Goal: Task Accomplishment & Management: Use online tool/utility

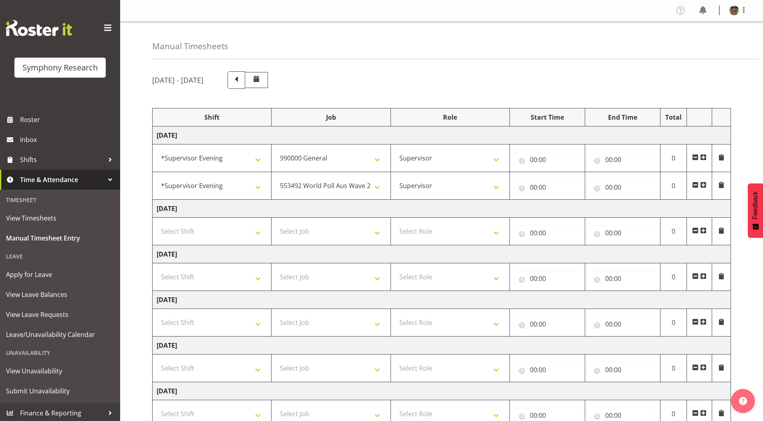
select select "4583"
select select "743"
select select "4583"
select select "10499"
click at [533, 160] on input "00:00" at bounding box center [547, 160] width 67 height 16
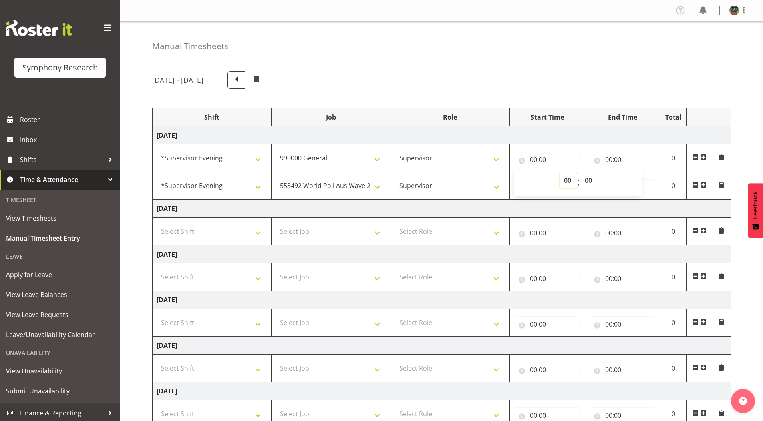
drag, startPoint x: 565, startPoint y: 181, endPoint x: 560, endPoint y: 178, distance: 6.0
click at [565, 181] on select "00 01 02 03 04 05 06 07 08 09 10 11 12 13 14 15 16 17 18 19 20 21 22 23" at bounding box center [569, 181] width 18 height 16
select select "15"
click at [560, 173] on select "00 01 02 03 04 05 06 07 08 09 10 11 12 13 14 15 16 17 18 19 20 21 22 23" at bounding box center [569, 181] width 18 height 16
type input "15:00"
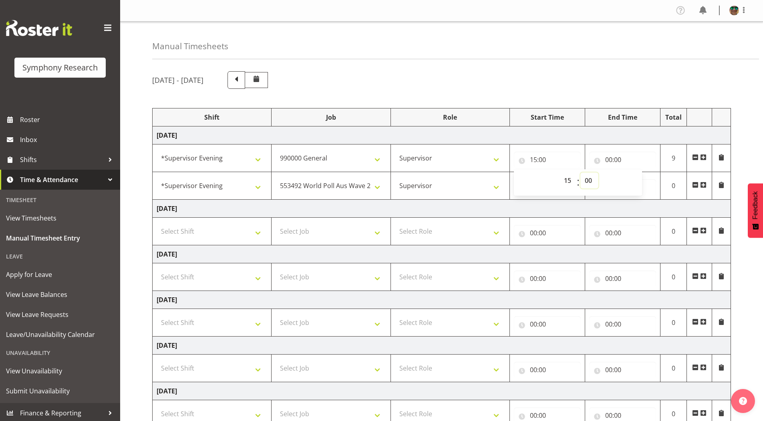
drag, startPoint x: 589, startPoint y: 180, endPoint x: 591, endPoint y: 188, distance: 8.3
click at [589, 180] on select "00 01 02 03 04 05 06 07 08 09 10 11 12 13 14 15 16 17 18 19 20 21 22 23 24 25 2…" at bounding box center [589, 181] width 18 height 16
select select "25"
click at [580, 173] on select "00 01 02 03 04 05 06 07 08 09 10 11 12 13 14 15 16 17 18 19 20 21 22 23 24 25 2…" at bounding box center [589, 181] width 18 height 16
type input "15:25"
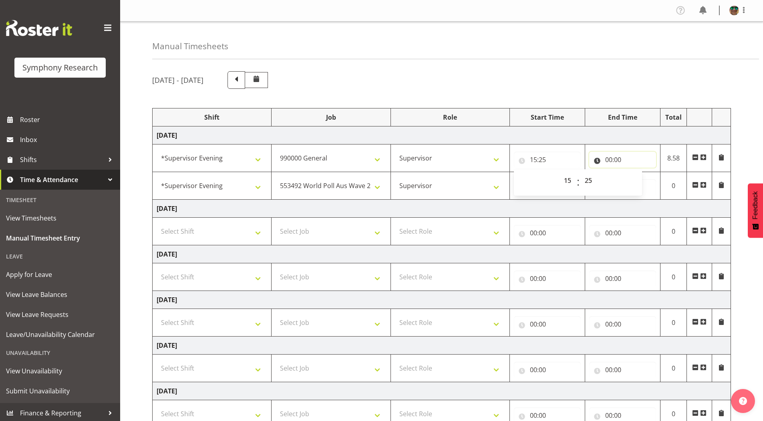
click at [608, 159] on input "00:00" at bounding box center [622, 160] width 67 height 16
click at [642, 182] on select "00 01 02 03 04 05 06 07 08 09 10 11 12 13 14 15 16 17 18 19 20 21 22 23" at bounding box center [644, 181] width 18 height 16
select select "15"
click at [635, 173] on select "00 01 02 03 04 05 06 07 08 09 10 11 12 13 14 15 16 17 18 19 20 21 22 23" at bounding box center [644, 181] width 18 height 16
type input "15:00"
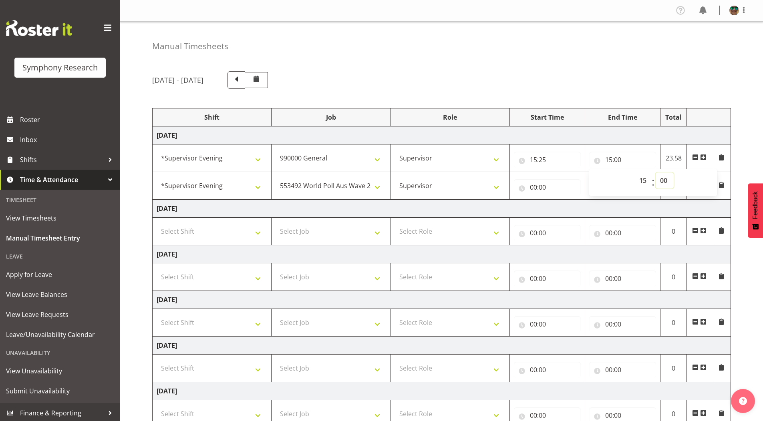
click at [667, 180] on select "00 01 02 03 04 05 06 07 08 09 10 11 12 13 14 15 16 17 18 19 20 21 22 23 24 25 2…" at bounding box center [665, 181] width 18 height 16
select select "38"
click at [656, 173] on select "00 01 02 03 04 05 06 07 08 09 10 11 12 13 14 15 16 17 18 19 20 21 22 23 24 25 2…" at bounding box center [665, 181] width 18 height 16
type input "15:38"
click at [540, 69] on div "[DATE] - [DATE] Shift Job Role Start Time End Time Total [DATE] !!Weekend Resid…" at bounding box center [457, 291] width 611 height 453
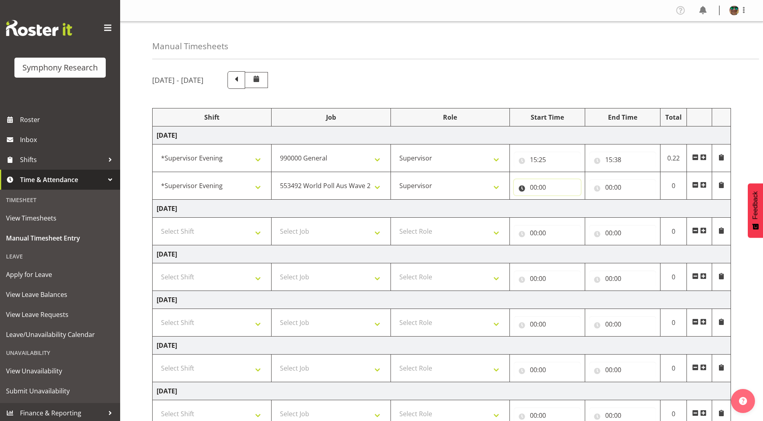
click at [534, 187] on input "00:00" at bounding box center [547, 187] width 67 height 16
click at [567, 210] on select "00 01 02 03 04 05 06 07 08 09 10 11 12 13 14 15 16 17 18 19 20 21 22 23" at bounding box center [569, 208] width 18 height 16
select select "15"
click at [560, 200] on select "00 01 02 03 04 05 06 07 08 09 10 11 12 13 14 15 16 17 18 19 20 21 22 23" at bounding box center [569, 208] width 18 height 16
type input "15:00"
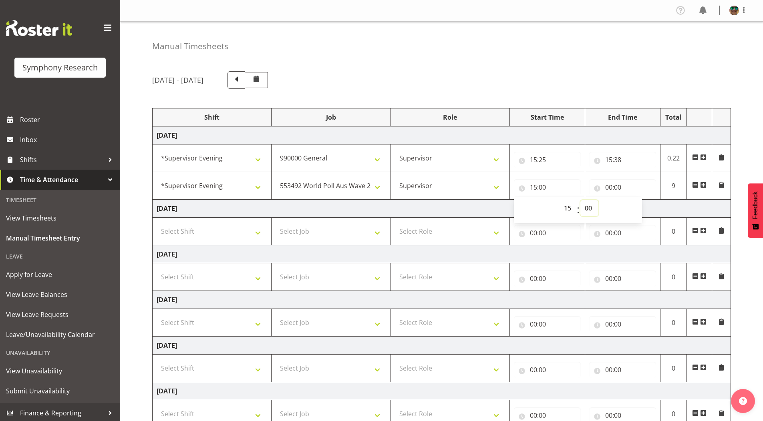
drag, startPoint x: 590, startPoint y: 208, endPoint x: 589, endPoint y: 201, distance: 6.9
click at [590, 208] on select "00 01 02 03 04 05 06 07 08 09 10 11 12 13 14 15 16 17 18 19 20 21 22 23 24 25 2…" at bounding box center [589, 208] width 18 height 16
select select "38"
click at [580, 200] on select "00 01 02 03 04 05 06 07 08 09 10 11 12 13 14 15 16 17 18 19 20 21 22 23 24 25 2…" at bounding box center [589, 208] width 18 height 16
type input "15:38"
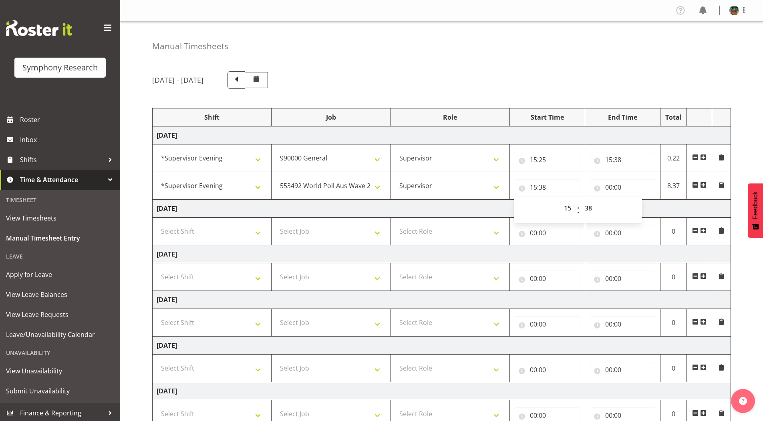
click at [591, 48] on div "Manual Timesheets" at bounding box center [455, 41] width 607 height 38
click at [609, 187] on input "00:00" at bounding box center [622, 187] width 67 height 16
click at [639, 207] on select "00 01 02 03 04 05 06 07 08 09 10 11 12 13 14 15 16 17 18 19 20 21 22 23" at bounding box center [644, 208] width 18 height 16
select select "23"
click at [635, 200] on select "00 01 02 03 04 05 06 07 08 09 10 11 12 13 14 15 16 17 18 19 20 21 22 23" at bounding box center [644, 208] width 18 height 16
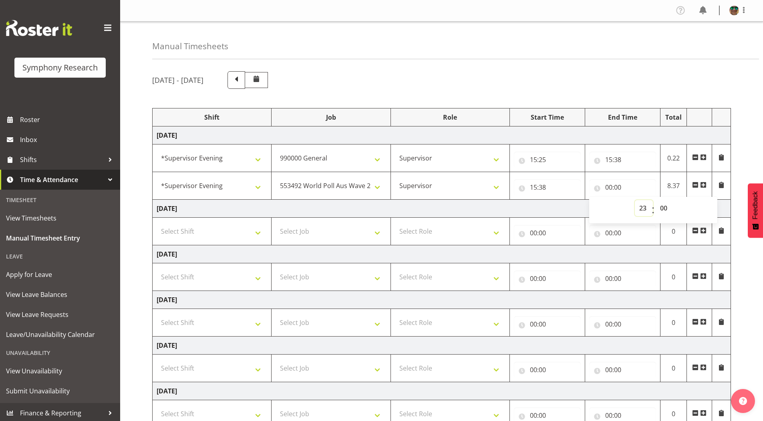
type input "23:00"
drag, startPoint x: 663, startPoint y: 210, endPoint x: 662, endPoint y: 204, distance: 5.6
click at [663, 210] on select "00 01 02 03 04 05 06 07 08 09 10 11 12 13 14 15 16 17 18 19 20 21 22 23 24 25 2…" at bounding box center [665, 208] width 18 height 16
select select "30"
click at [656, 200] on select "00 01 02 03 04 05 06 07 08 09 10 11 12 13 14 15 16 17 18 19 20 21 22 23 24 25 2…" at bounding box center [665, 208] width 18 height 16
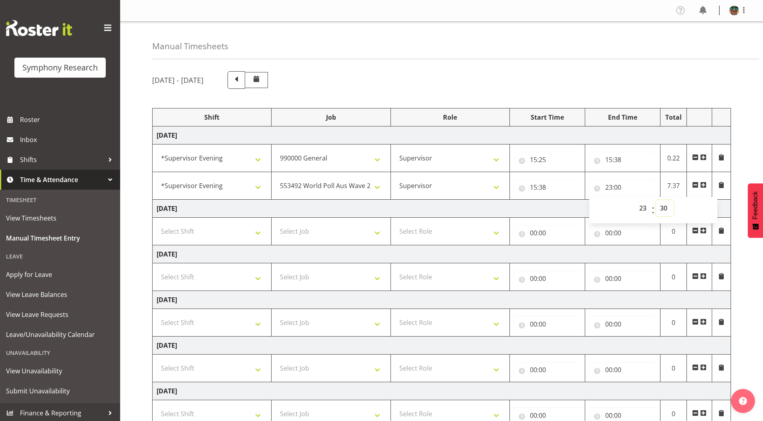
type input "23:30"
click at [533, 70] on div "[DATE] - [DATE] Shift Job Role Start Time End Time Total [DATE] !!Weekend Resid…" at bounding box center [457, 291] width 611 height 453
